Goal: Communication & Community: Connect with others

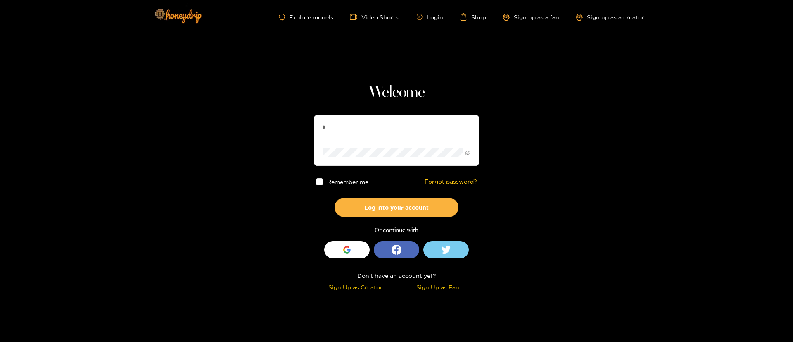
click at [335, 198] on button "Log into your account" at bounding box center [397, 207] width 124 height 19
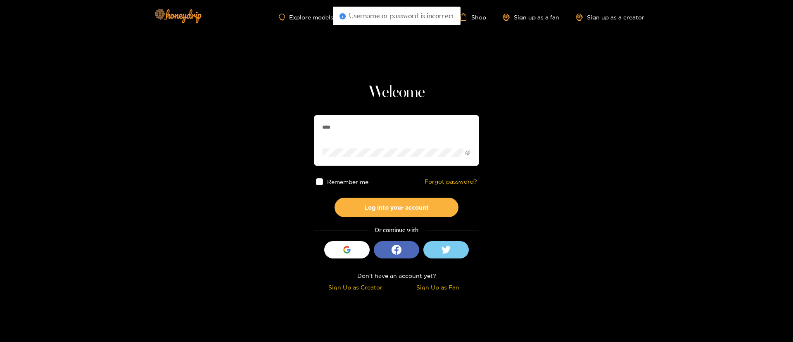
click at [335, 198] on button "Log into your account" at bounding box center [397, 207] width 124 height 19
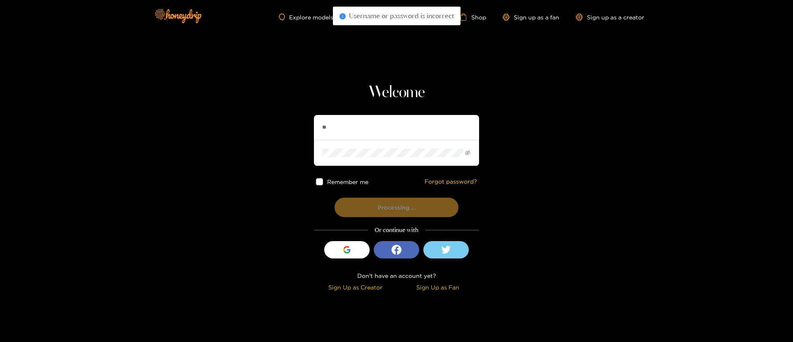
type input "*"
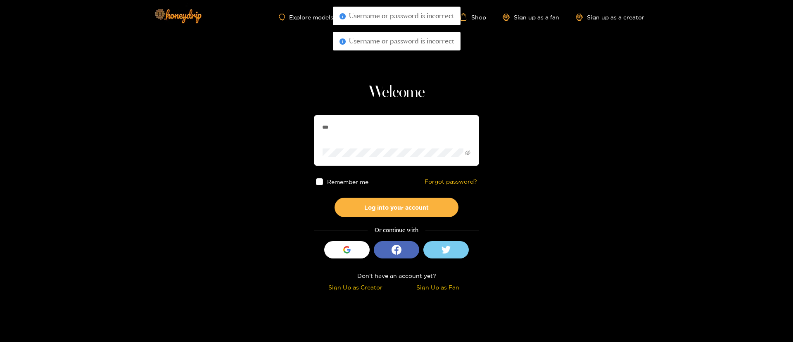
type input "******"
drag, startPoint x: 416, startPoint y: 204, endPoint x: 472, endPoint y: 168, distance: 66.6
click at [419, 204] on button "Log into your account" at bounding box center [397, 207] width 124 height 19
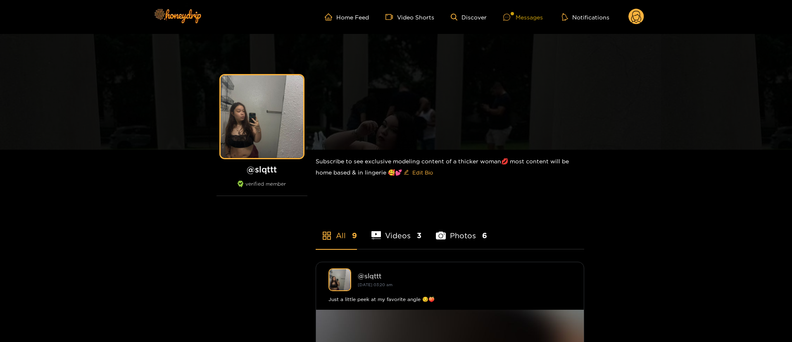
click at [511, 15] on div at bounding box center [509, 17] width 12 height 7
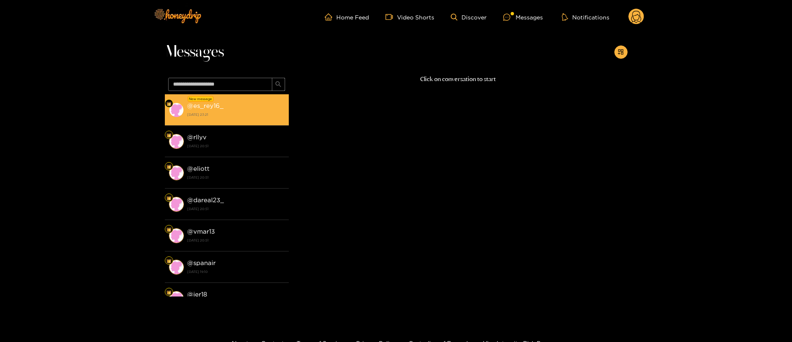
click at [252, 102] on div "@ es_rey16_ [DATE] 23:21" at bounding box center [236, 109] width 98 height 19
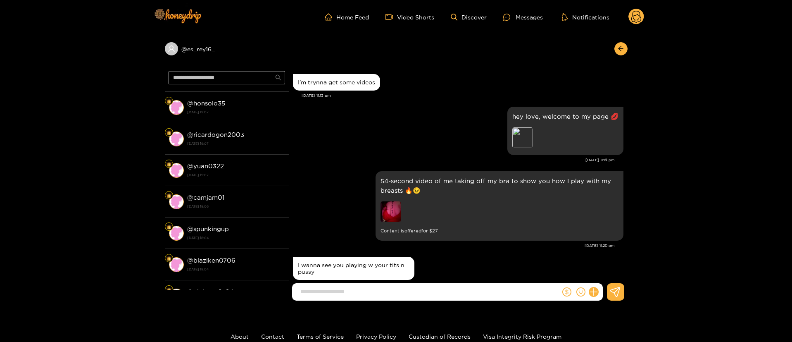
click at [712, 105] on div "@ es_rey16_ @ es_rey16_ [DATE] 23:21 @ rllyv [DATE] 20:51 @ eliott [DATE] 20:51…" at bounding box center [396, 170] width 792 height 273
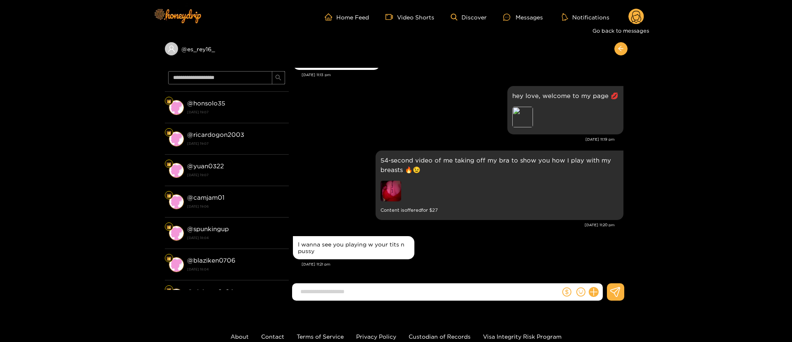
drag, startPoint x: 622, startPoint y: 48, endPoint x: 586, endPoint y: 197, distance: 153.1
click at [622, 50] on icon "arrow-left" at bounding box center [621, 48] width 6 height 6
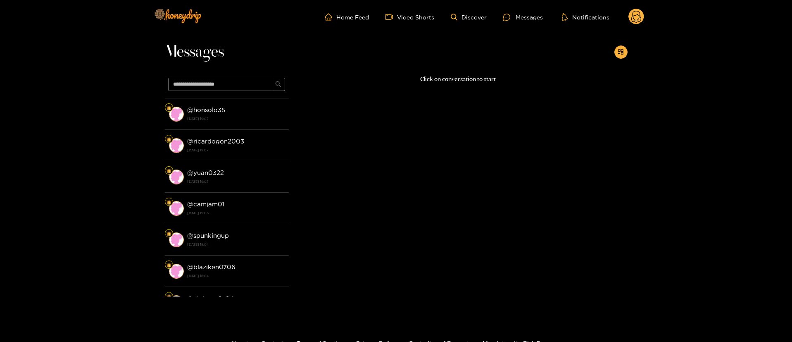
click at [637, 9] on circle at bounding box center [636, 17] width 16 height 16
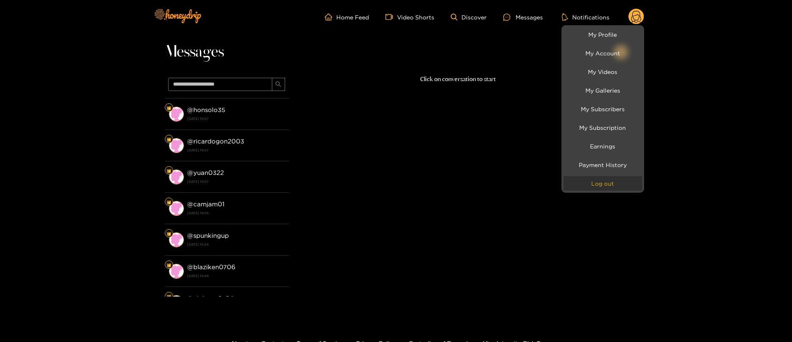
click at [605, 181] on button "Log out" at bounding box center [603, 183] width 79 height 14
